Goal: Transaction & Acquisition: Purchase product/service

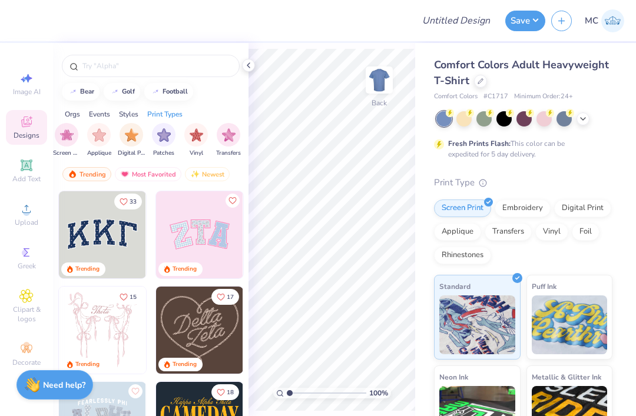
scroll to position [0, 997]
click at [248, 70] on div at bounding box center [248, 65] width 13 height 13
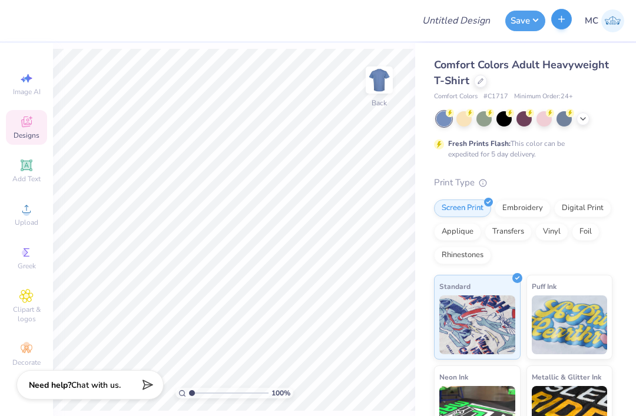
click at [566, 20] on icon "button" at bounding box center [561, 19] width 10 height 10
click at [564, 17] on icon "button" at bounding box center [561, 19] width 10 height 10
click at [540, 27] on button "Save" at bounding box center [525, 19] width 40 height 21
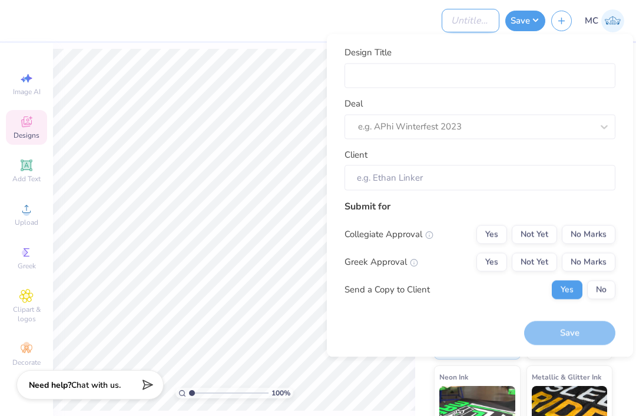
click at [477, 25] on input "Design Title" at bounding box center [470, 21] width 58 height 24
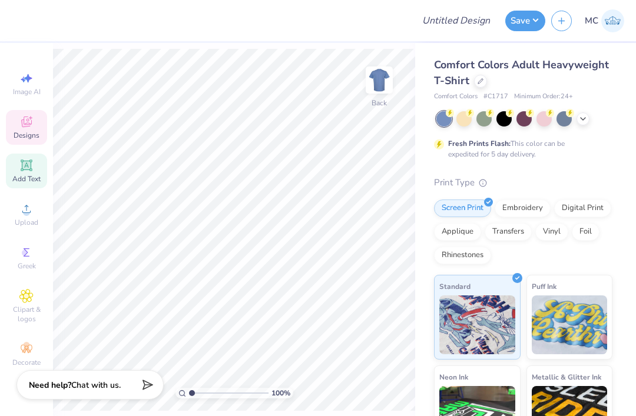
click at [29, 171] on icon at bounding box center [26, 165] width 14 height 14
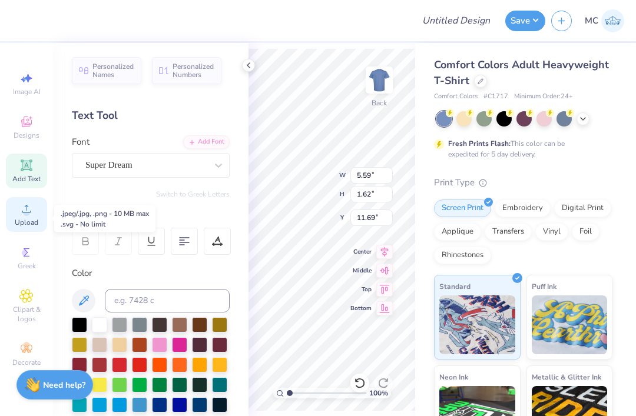
click at [26, 227] on span "Upload" at bounding box center [27, 222] width 24 height 9
click at [614, 25] on img at bounding box center [612, 20] width 23 height 23
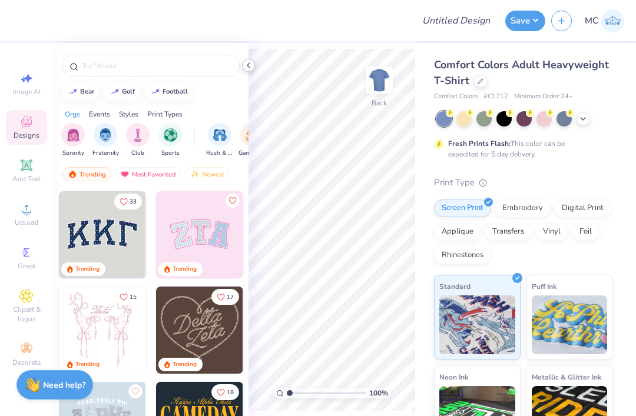
click at [250, 65] on icon at bounding box center [248, 65] width 9 height 9
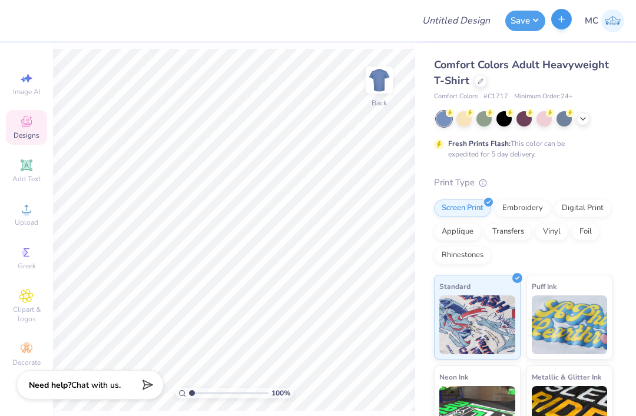
click at [557, 29] on div "MC" at bounding box center [587, 20] width 73 height 23
click at [560, 22] on icon "button" at bounding box center [561, 19] width 10 height 10
click at [570, 19] on button "button" at bounding box center [561, 19] width 21 height 21
click at [566, 21] on icon "button" at bounding box center [561, 19] width 10 height 10
click at [564, 20] on icon "button" at bounding box center [561, 19] width 10 height 10
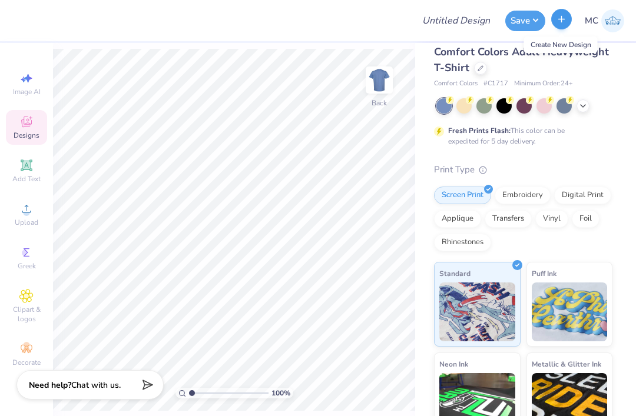
scroll to position [6, 0]
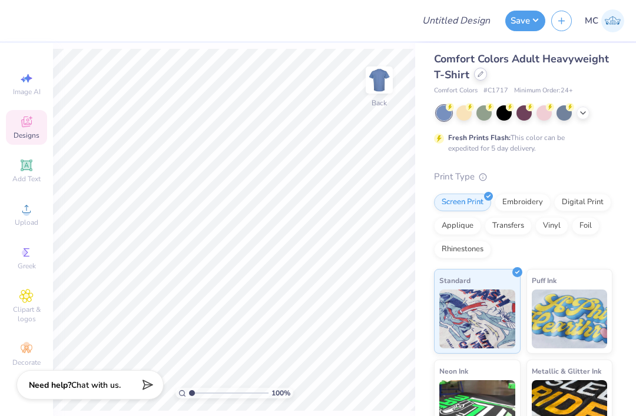
click at [479, 76] on icon at bounding box center [480, 74] width 6 height 6
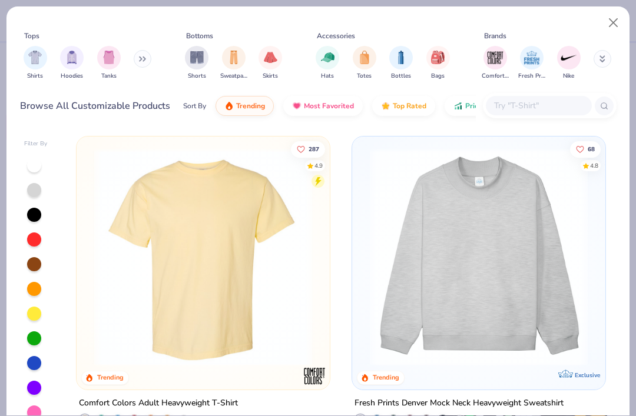
click at [143, 55] on button at bounding box center [143, 59] width 18 height 18
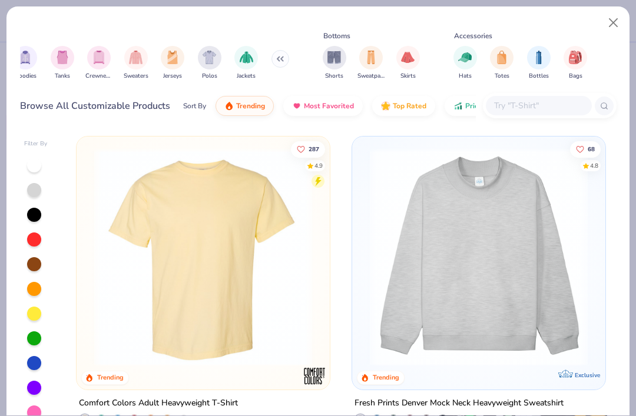
scroll to position [0, 47]
click at [136, 63] on img "filter for Sweaters" at bounding box center [135, 56] width 14 height 14
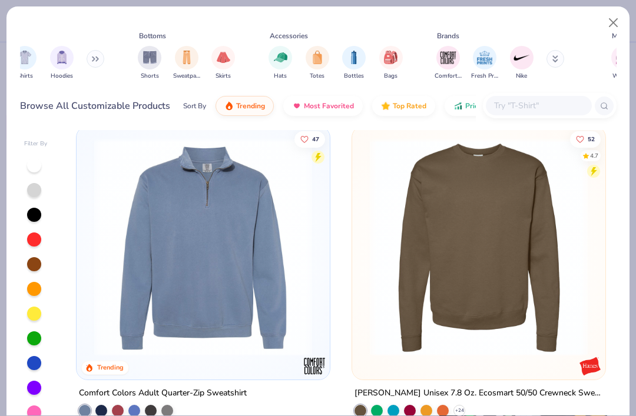
scroll to position [630, 0]
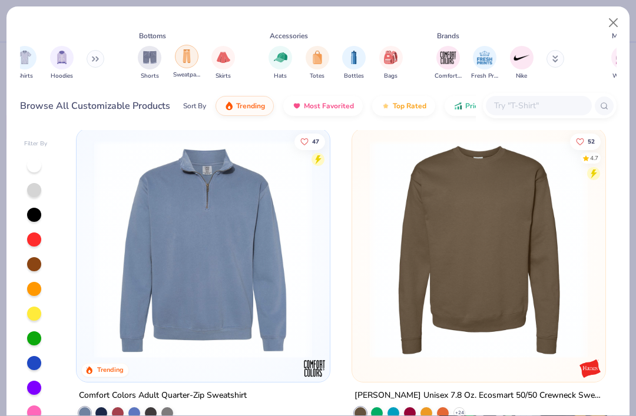
click at [187, 63] on img "filter for Sweatpants" at bounding box center [186, 56] width 13 height 14
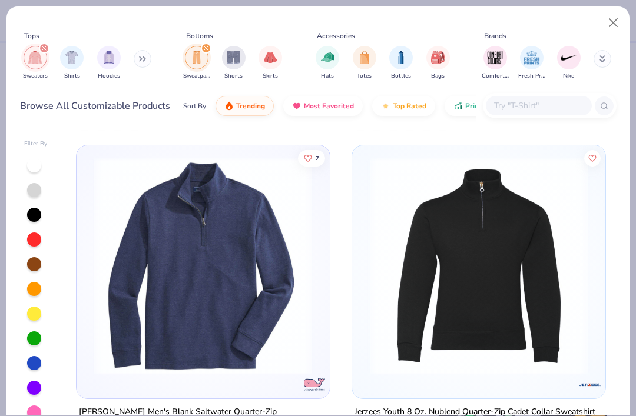
click at [41, 54] on img "filter for Sweaters" at bounding box center [35, 58] width 14 height 14
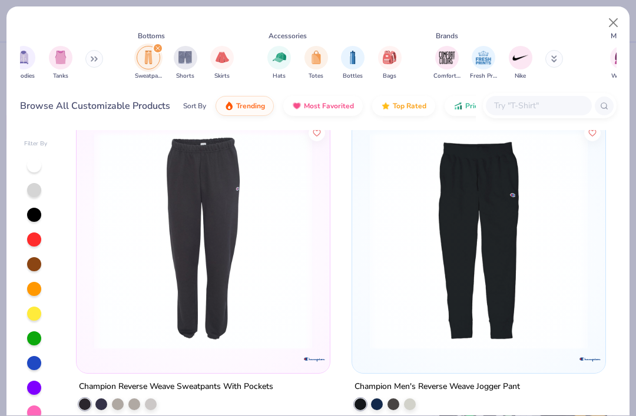
scroll to position [0, 58]
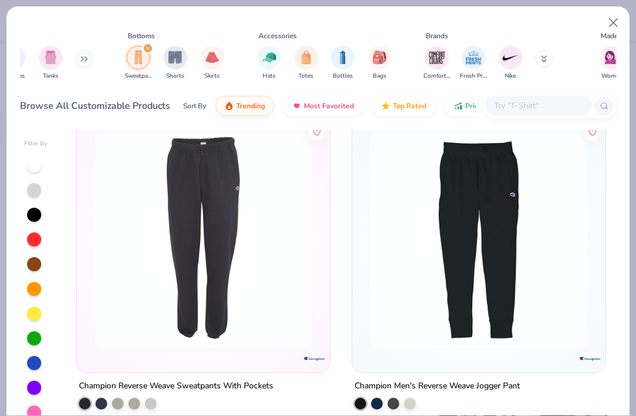
click at [552, 60] on button at bounding box center [544, 59] width 18 height 18
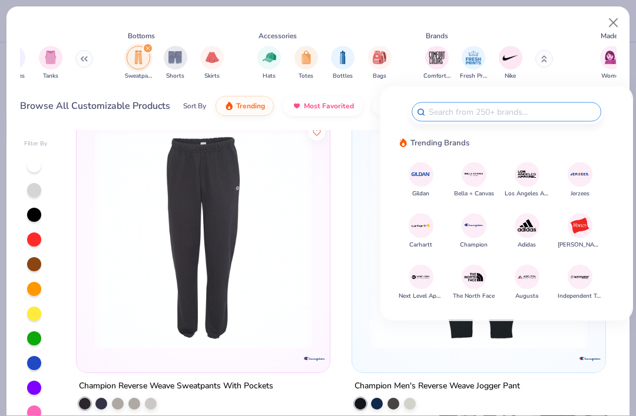
click at [590, 235] on img at bounding box center [579, 225] width 21 height 21
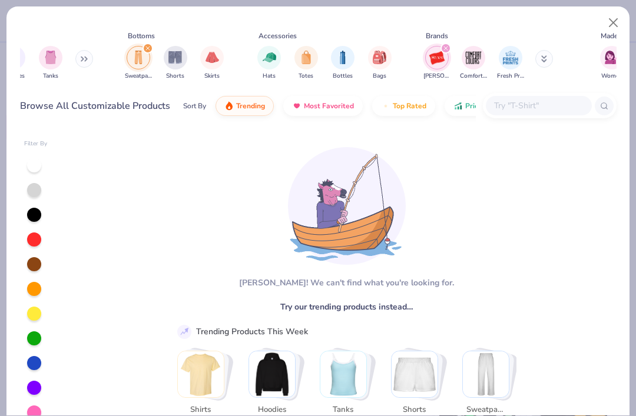
click at [444, 46] on icon "filter for Hanes" at bounding box center [445, 48] width 5 height 5
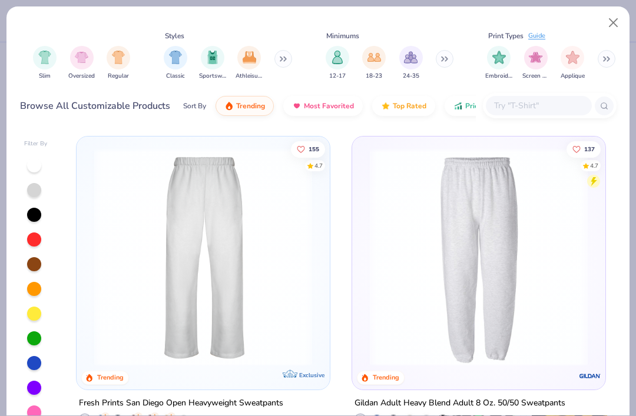
scroll to position [0, 793]
click at [290, 55] on button at bounding box center [283, 59] width 18 height 18
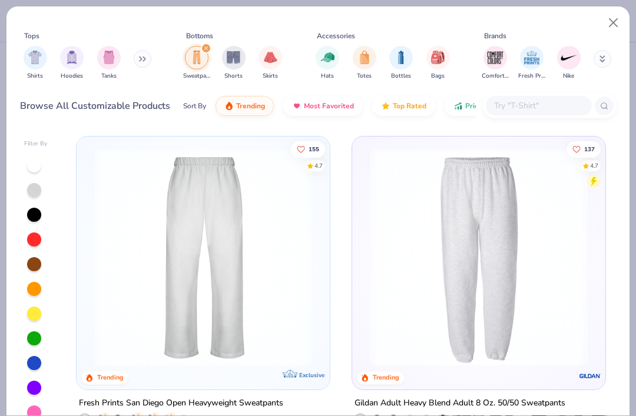
scroll to position [0, 0]
click at [150, 57] on button at bounding box center [143, 59] width 18 height 18
click at [142, 57] on icon at bounding box center [142, 59] width 7 height 6
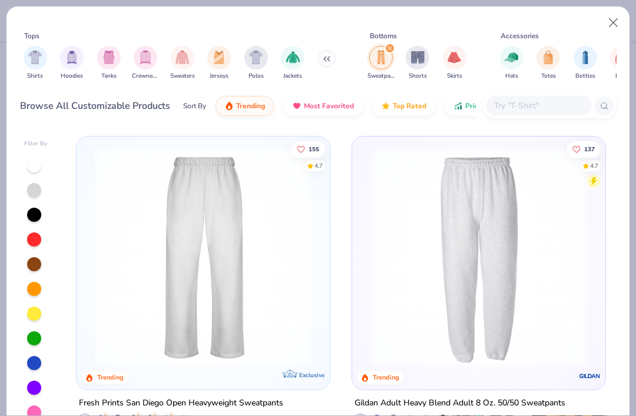
click at [182, 64] on img "filter for Sweaters" at bounding box center [182, 58] width 14 height 14
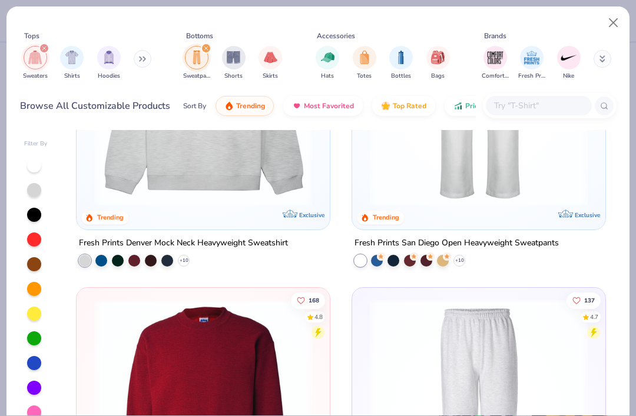
scroll to position [142, 0]
